Goal: Task Accomplishment & Management: Manage account settings

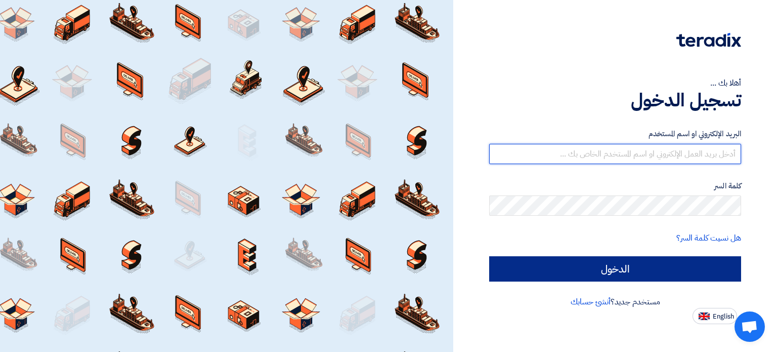
type input "[PERSON_NAME][EMAIL_ADDRESS][DOMAIN_NAME]"
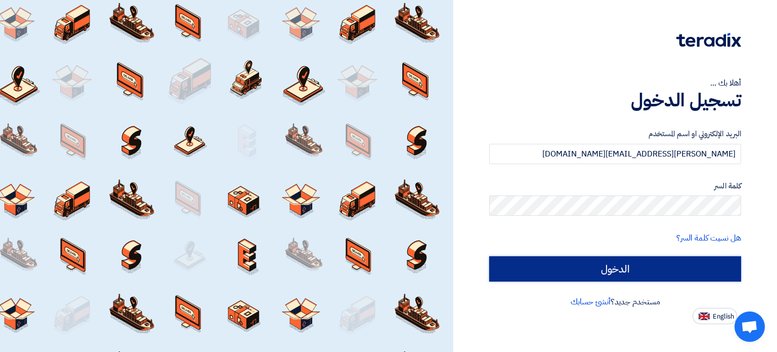
click at [327, 180] on input "الدخول" at bounding box center [615, 268] width 252 height 25
type input "Sign in"
